Goal: Task Accomplishment & Management: Use online tool/utility

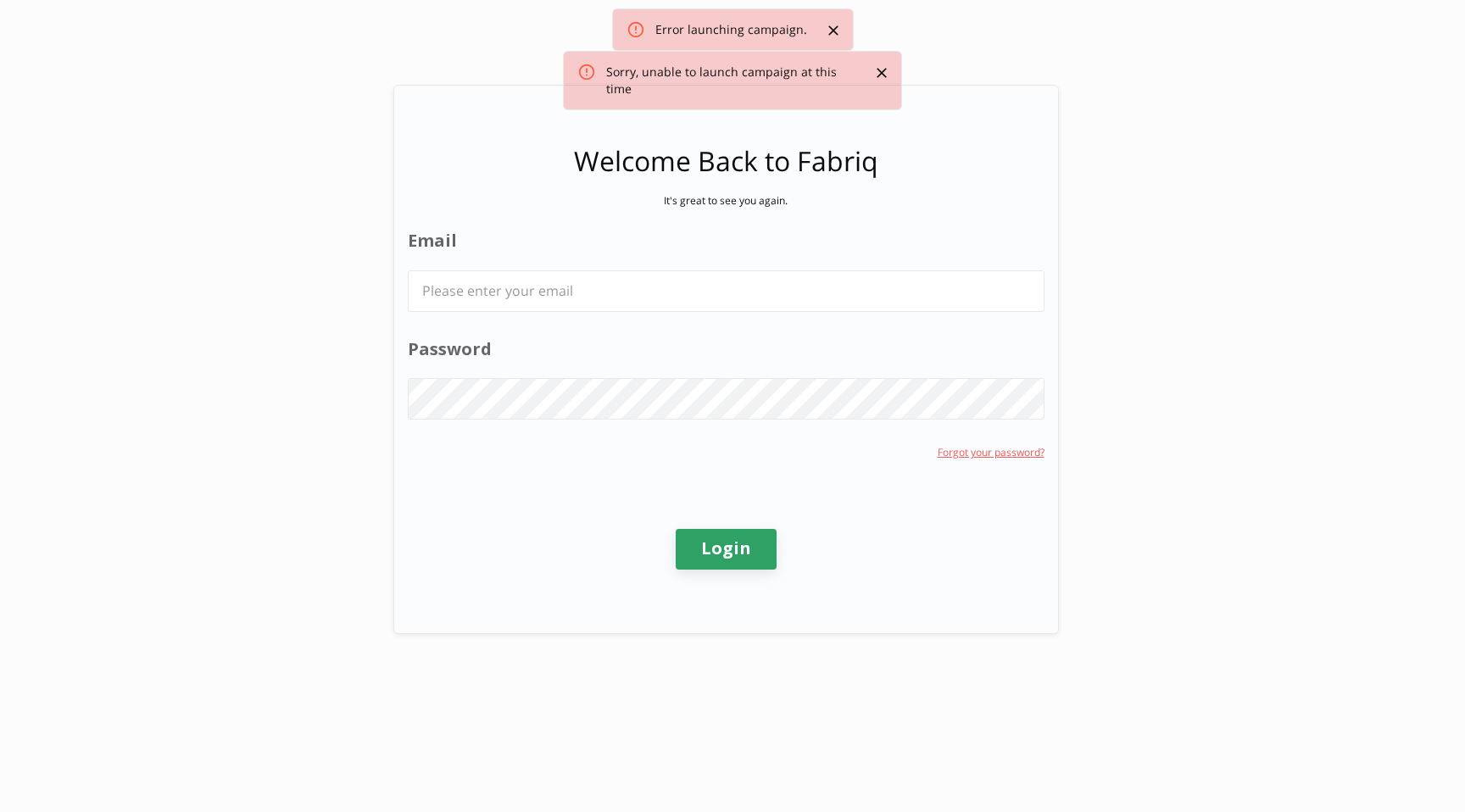
click at [717, 311] on div at bounding box center [726, 290] width 637 height 41
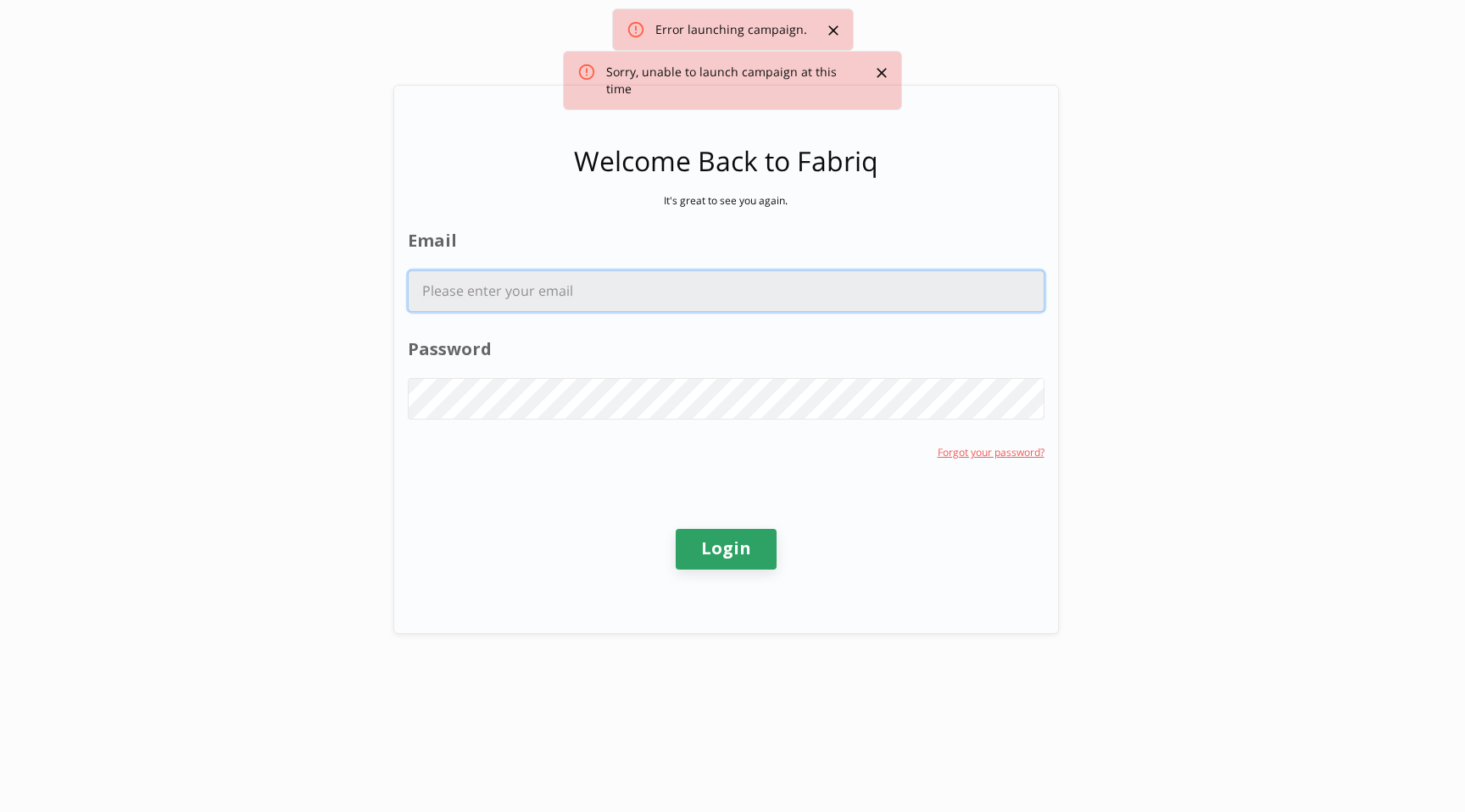
click at [719, 308] on input "Email" at bounding box center [726, 290] width 635 height 39
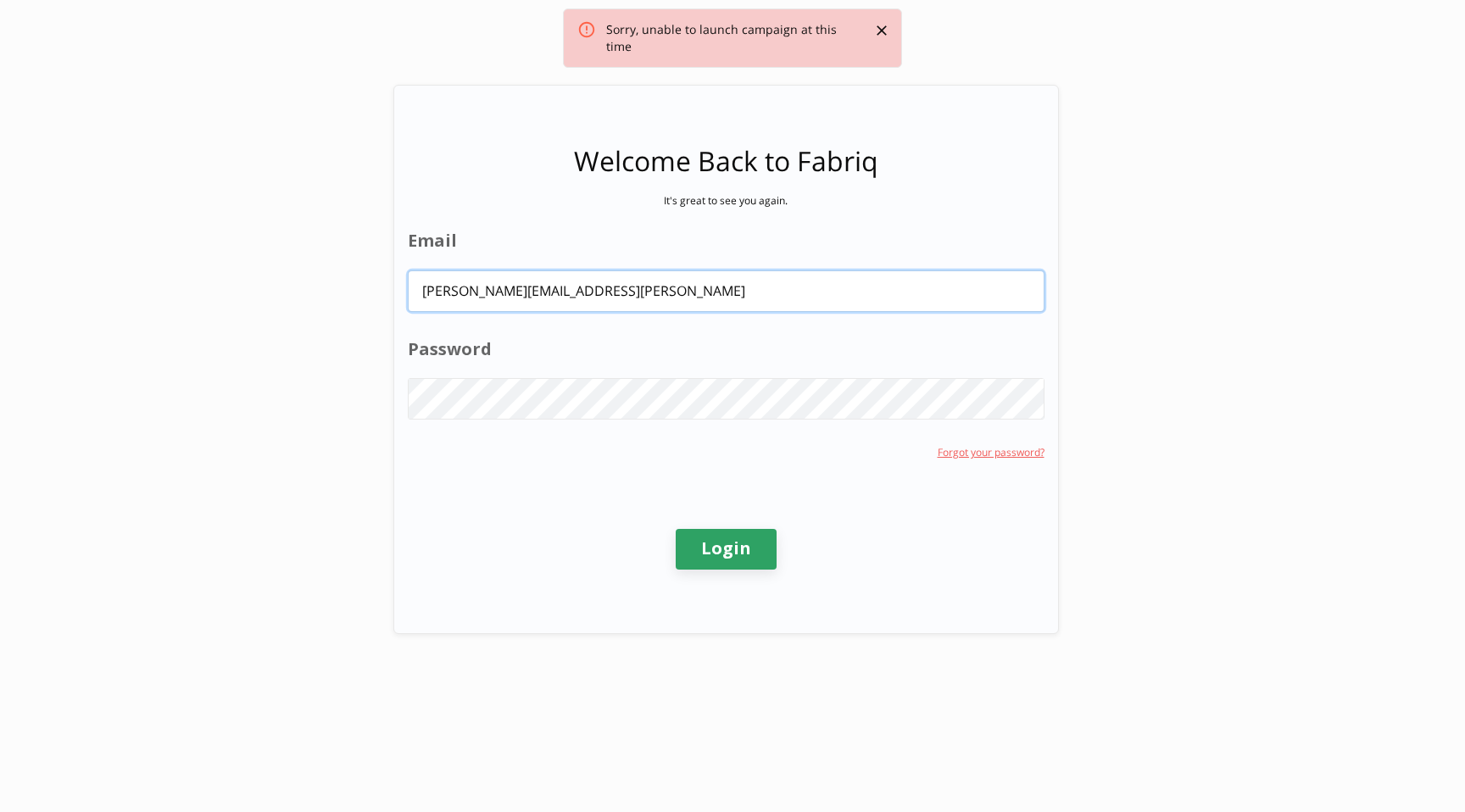
type input "nathan.hanak@gmail."
click at [0, 811] on com-1password-button at bounding box center [0, 812] width 0 height 0
type input "[PERSON_NAME][EMAIL_ADDRESS][PERSON_NAME][DOMAIN_NAME]"
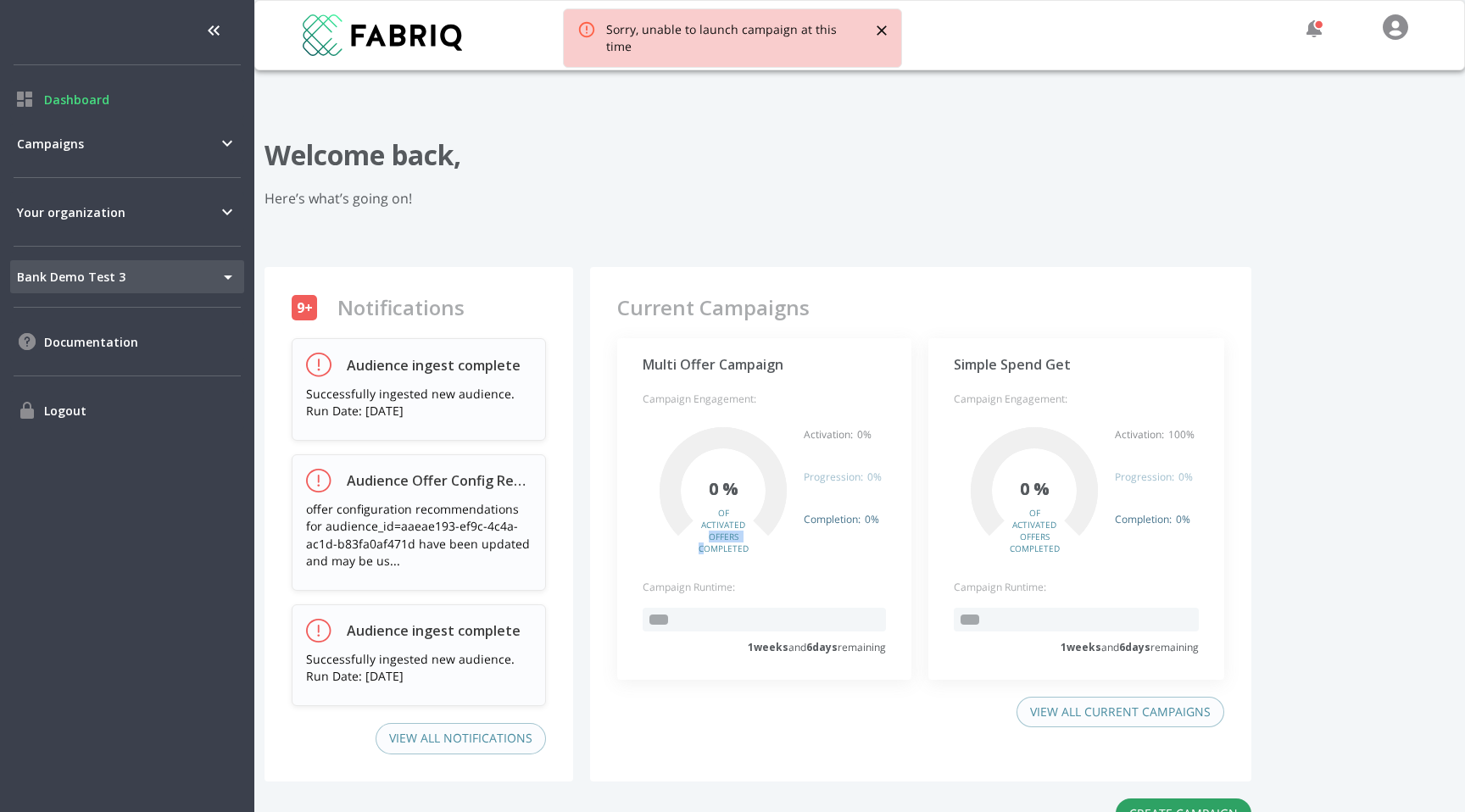
click at [702, 542] on span "of activated offers completed" at bounding box center [723, 531] width 42 height 48
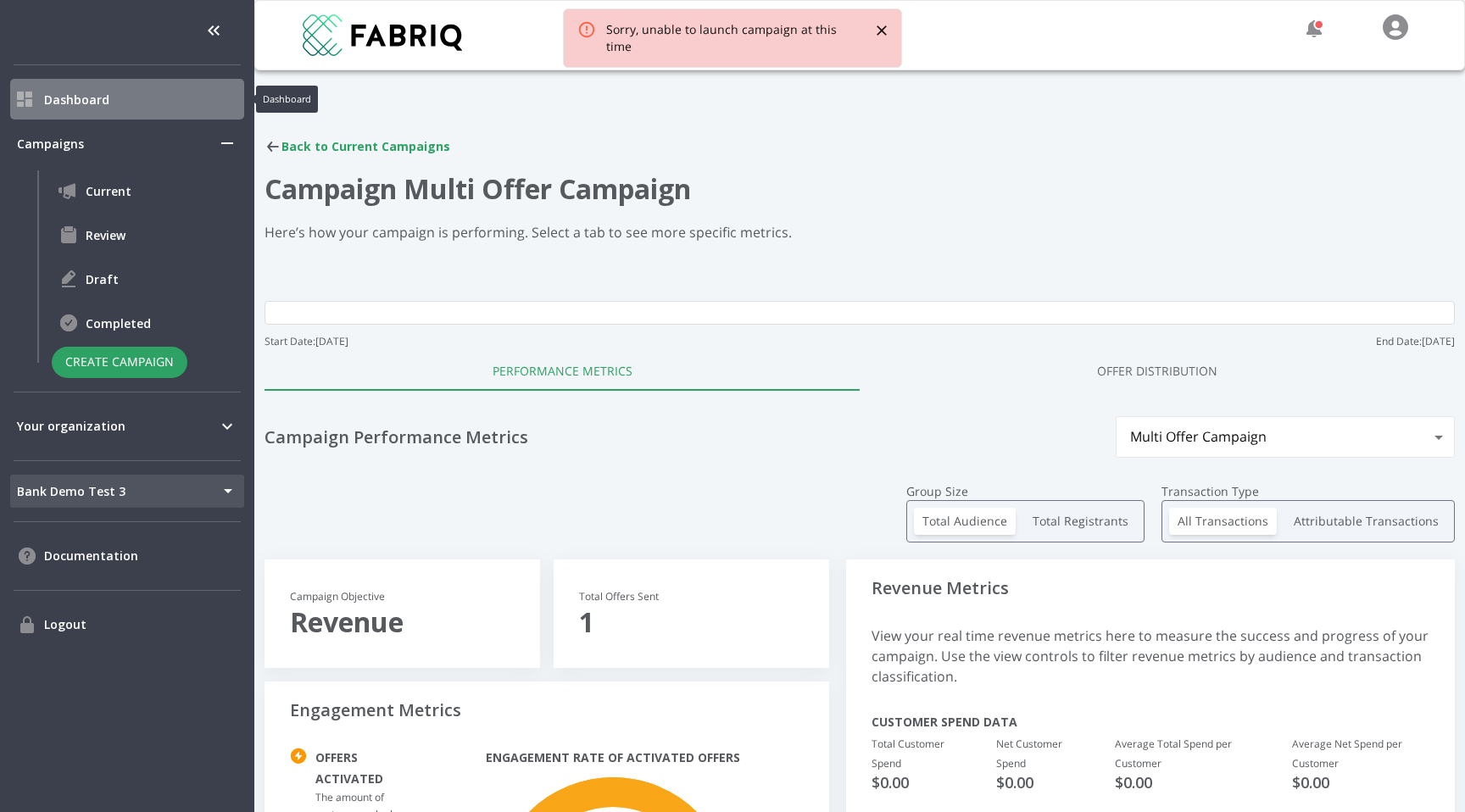
click at [107, 98] on span "Dashboard" at bounding box center [141, 99] width 193 height 17
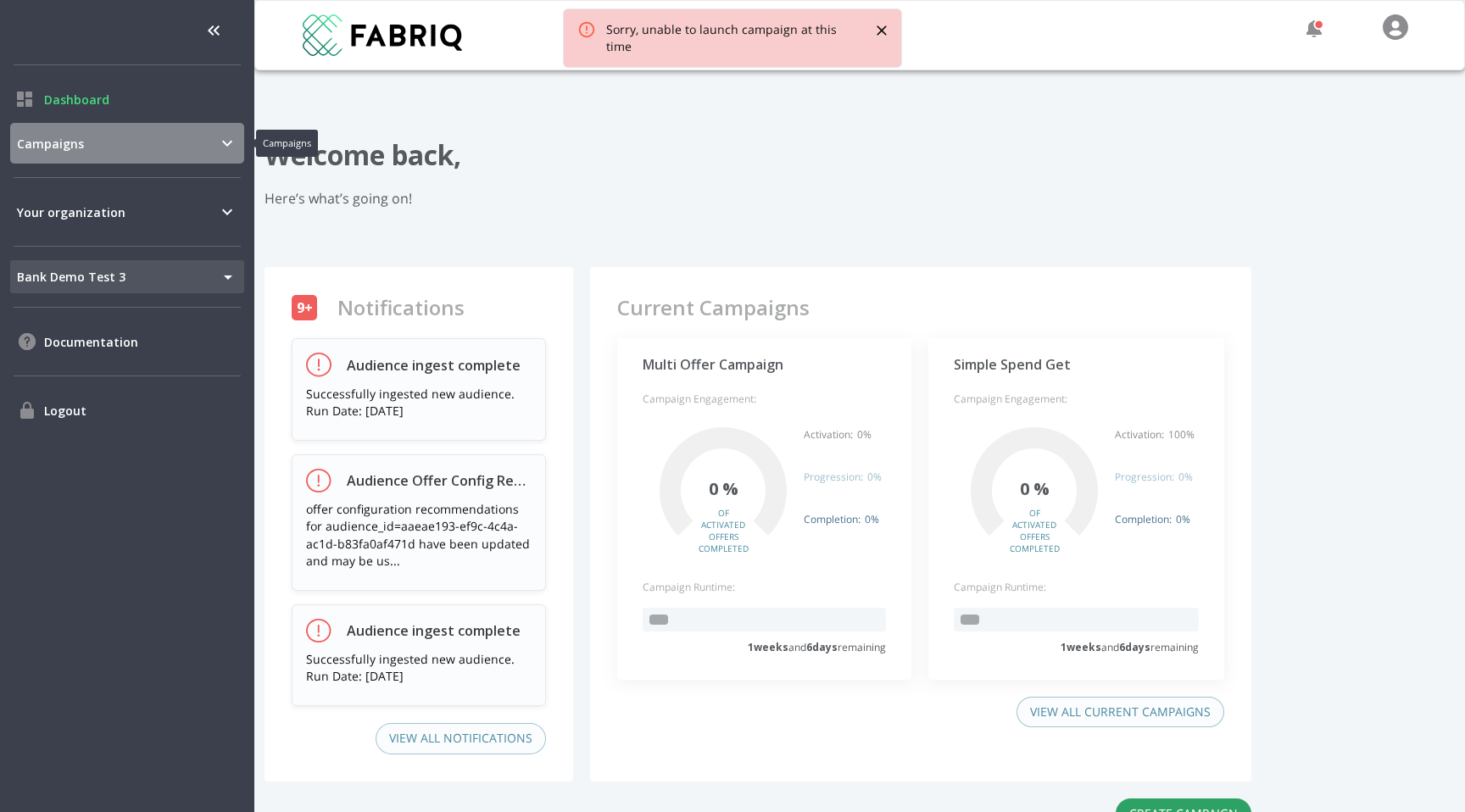
click at [147, 142] on span "Campaigns" at bounding box center [117, 143] width 200 height 17
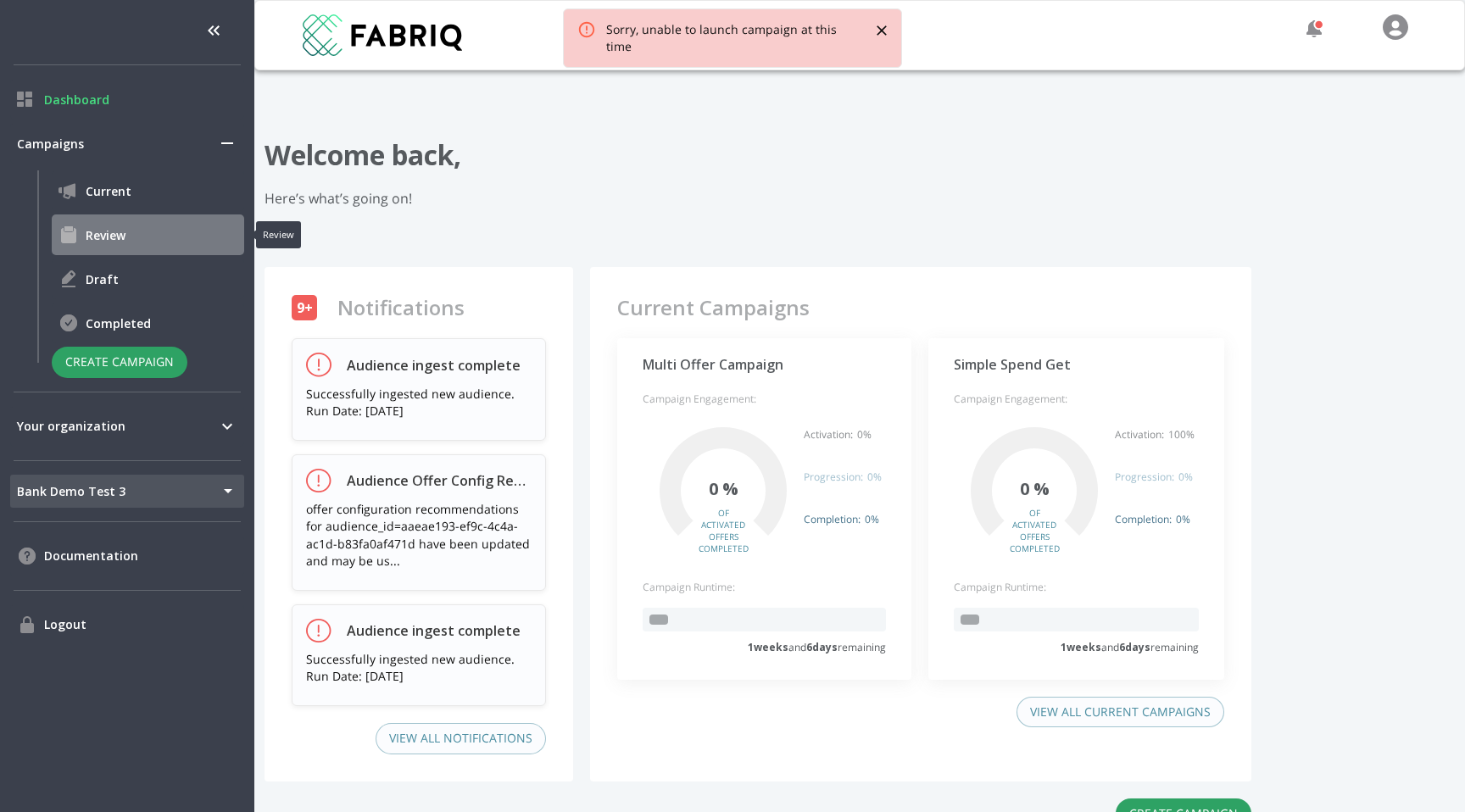
click at [123, 230] on span "Review" at bounding box center [161, 234] width 152 height 17
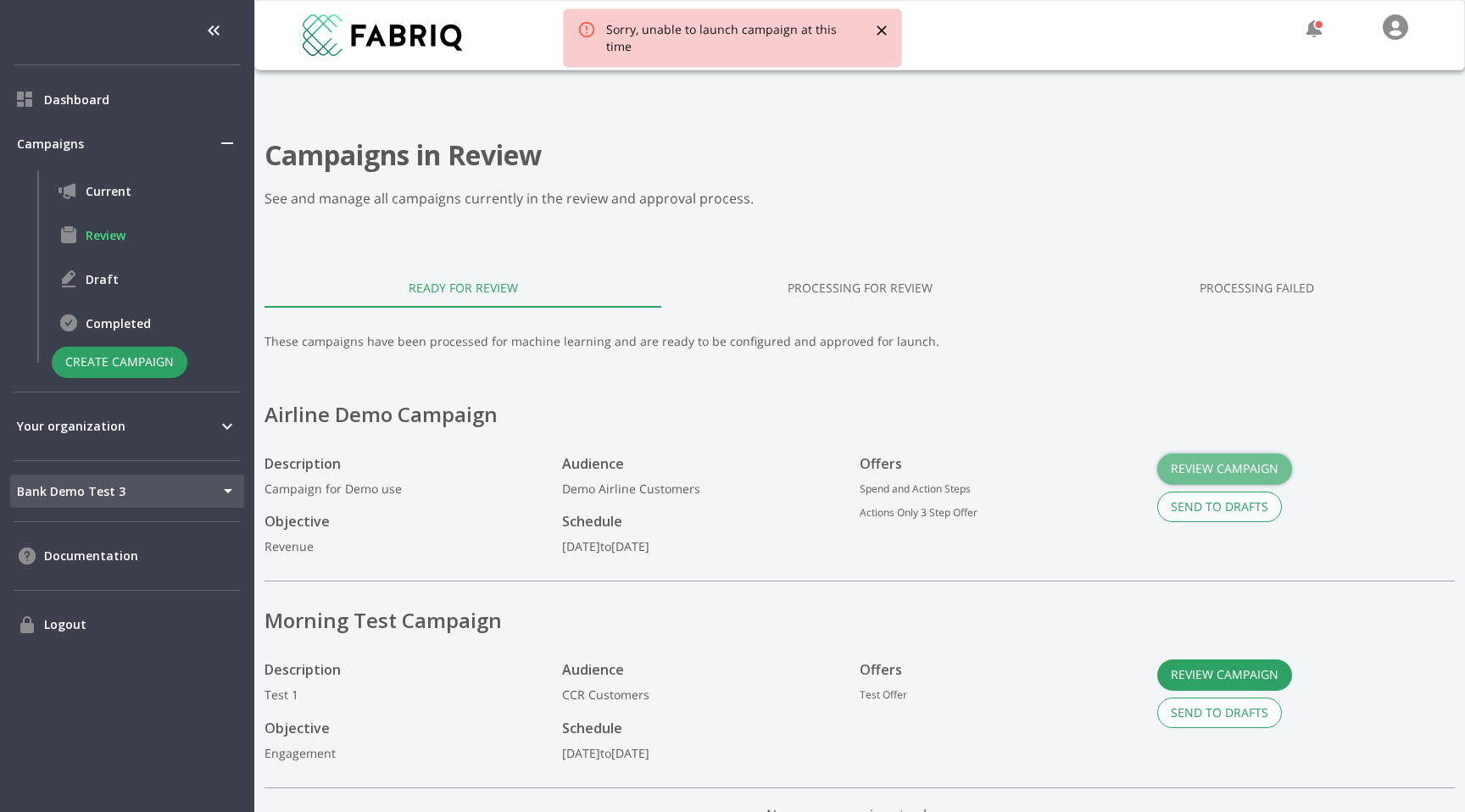
click at [1244, 458] on button "Review Campaign" at bounding box center [1224, 468] width 135 height 31
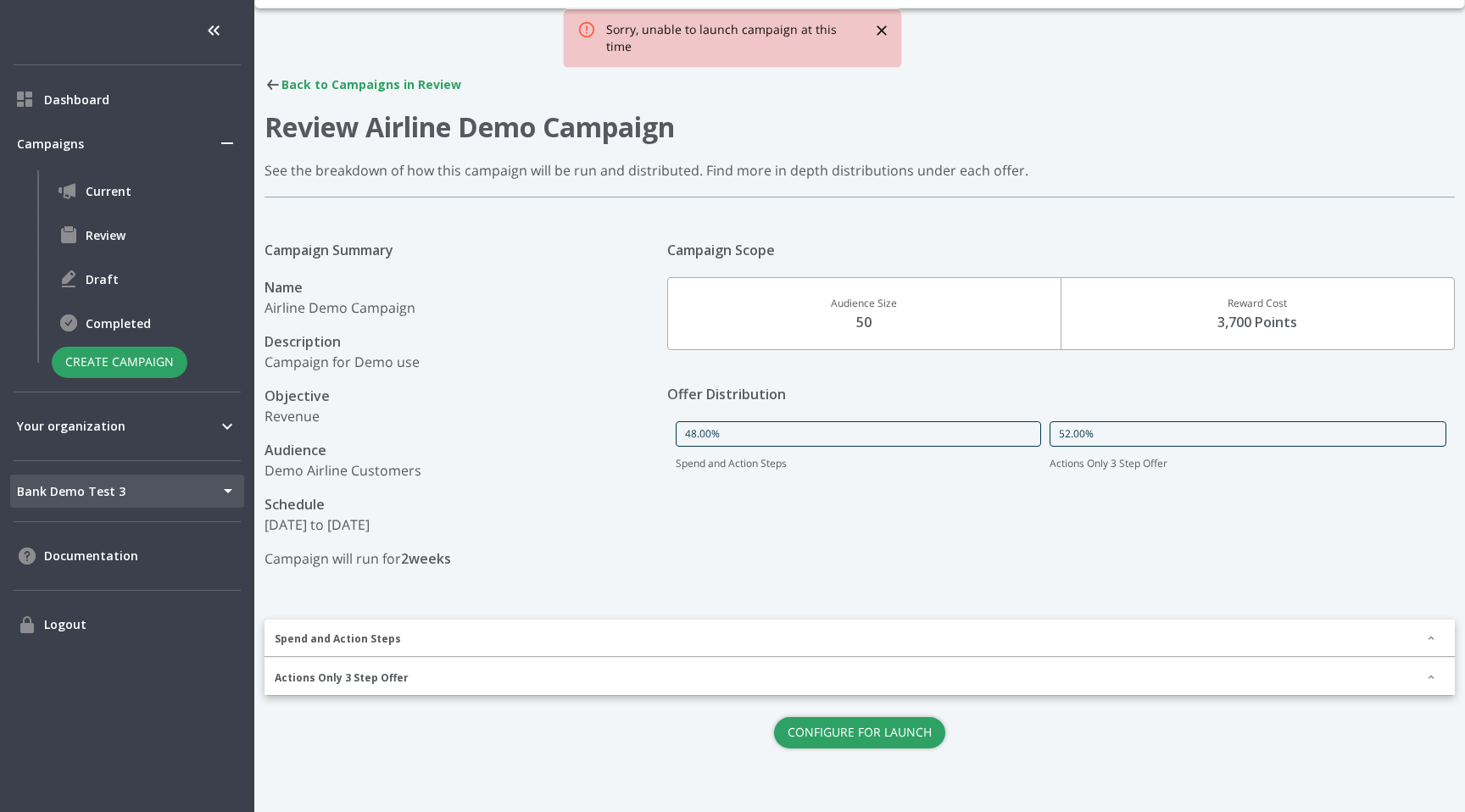
click at [896, 728] on button "Configure for Launch" at bounding box center [859, 732] width 171 height 31
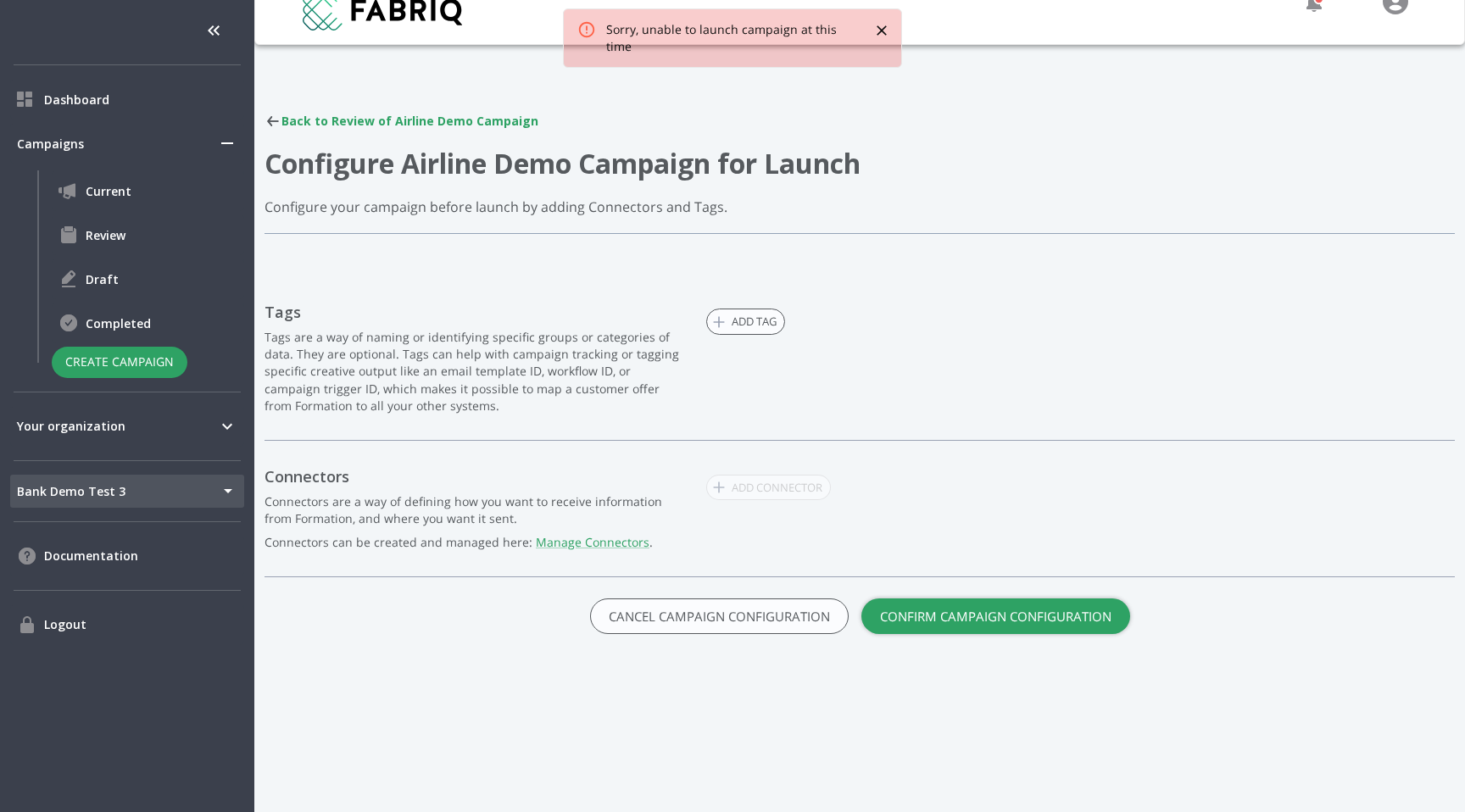
click at [1001, 620] on button "Confirm Campaign Configuration" at bounding box center [995, 615] width 268 height 36
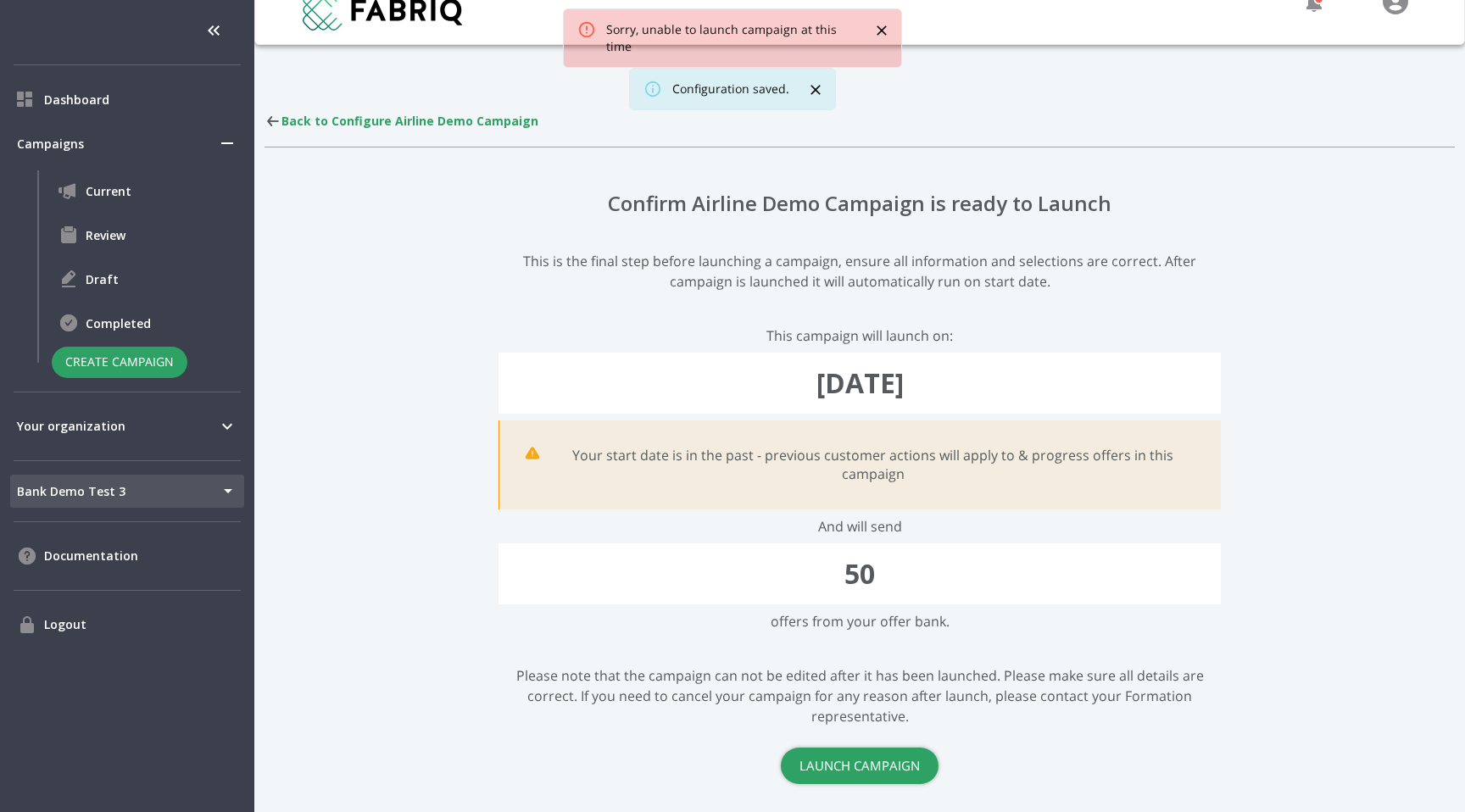
click at [899, 767] on button "Launch Campaign" at bounding box center [860, 765] width 158 height 36
